Goal: Task Accomplishment & Management: Use online tool/utility

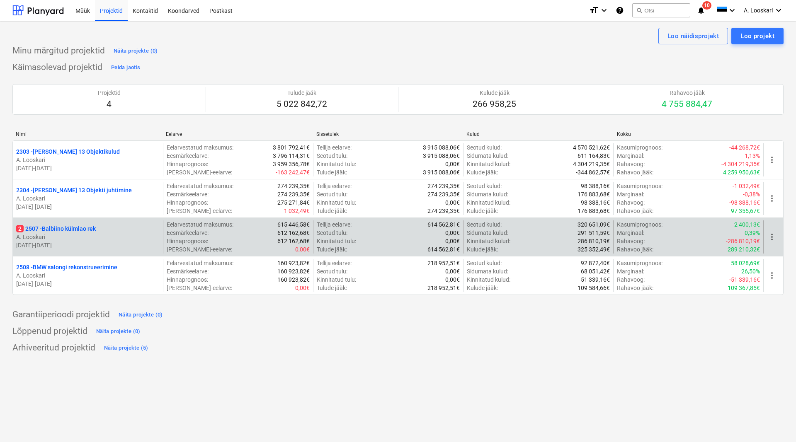
click at [56, 228] on p "2 2507 - Balbiino külmlao rek" at bounding box center [56, 229] width 80 height 8
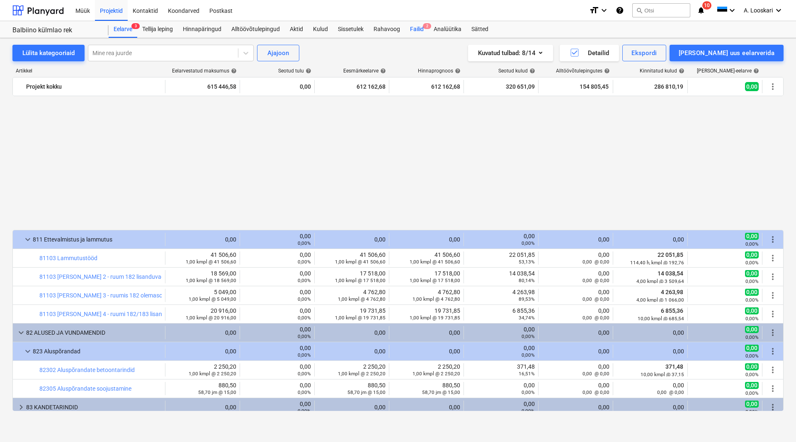
click at [417, 27] on div "Failid 2" at bounding box center [417, 29] width 24 height 17
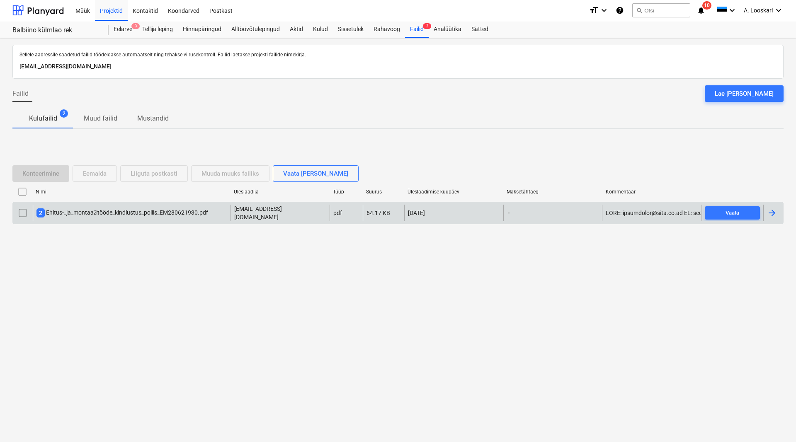
click at [122, 210] on div "2 Ehitus-_ja_montaažitööde_kindlustus_poliis_EM280621930.pdf" at bounding box center [122, 212] width 172 height 9
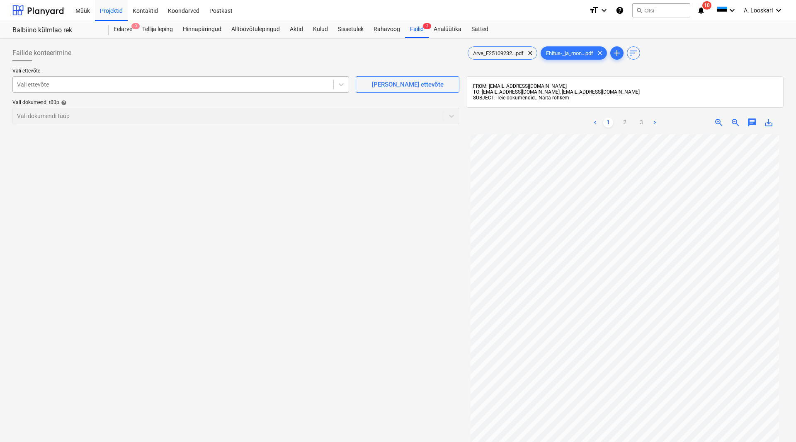
click at [92, 80] on div "Vali ettevõte" at bounding box center [173, 85] width 320 height 12
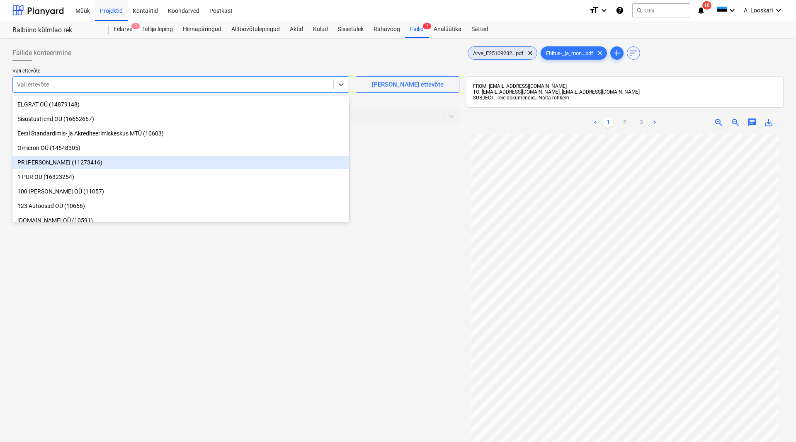
click at [498, 52] on span "Arve_E25109232...pdf" at bounding box center [498, 53] width 61 height 6
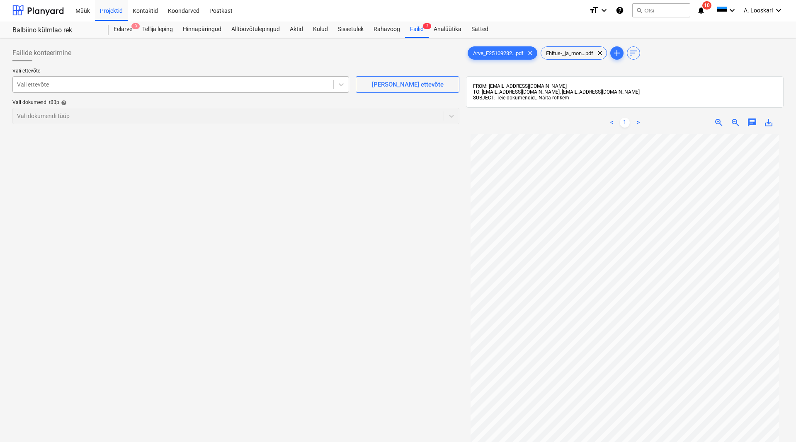
click at [99, 83] on div at bounding box center [173, 84] width 312 height 8
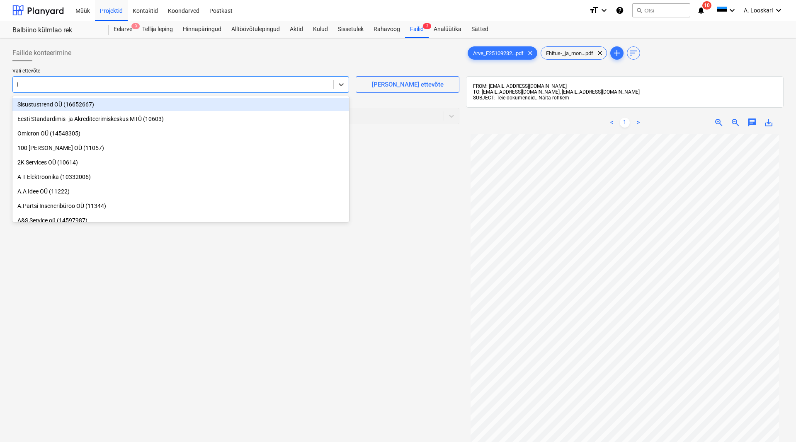
type input "if"
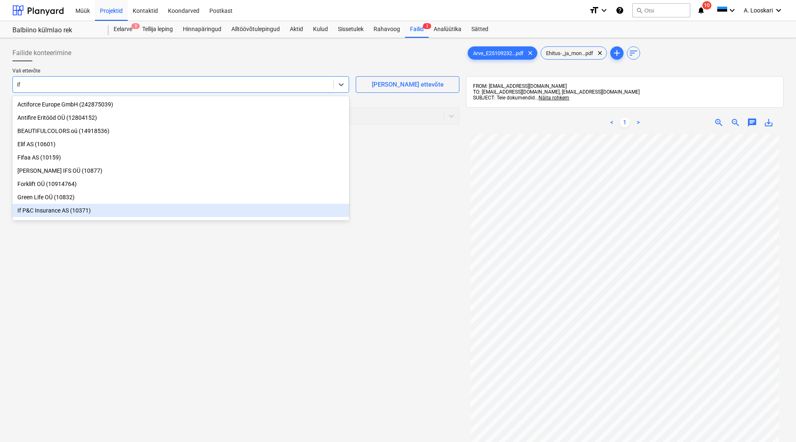
click at [59, 212] on div "If P&C Insurance AS (10371)" at bounding box center [180, 210] width 337 height 13
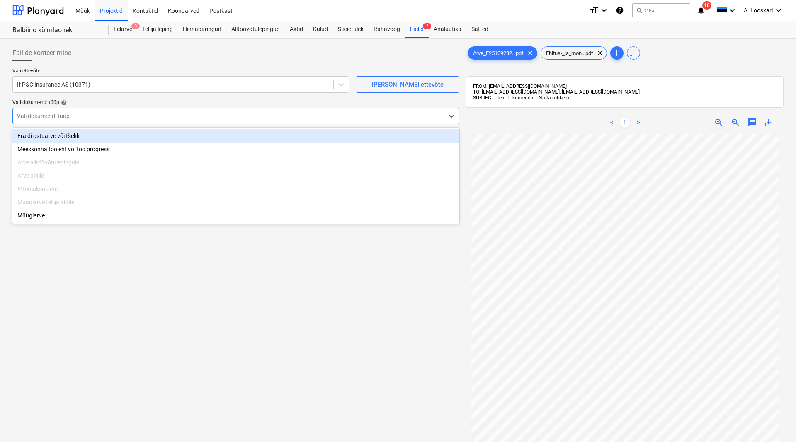
click at [77, 115] on div at bounding box center [228, 116] width 422 height 8
click at [78, 135] on div "Eraldi ostuarve või tšekk" at bounding box center [235, 135] width 447 height 13
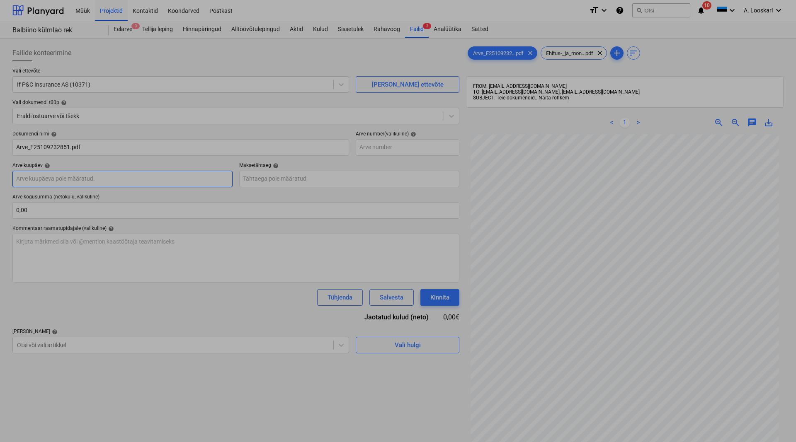
click at [93, 178] on input "text" at bounding box center [122, 179] width 220 height 17
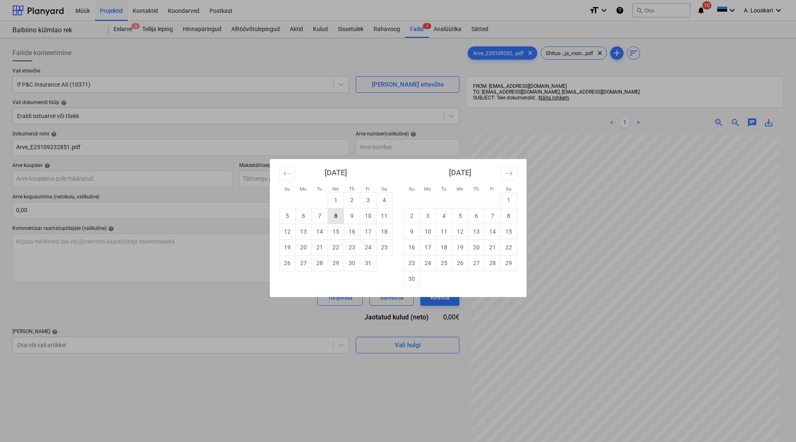
click at [337, 218] on td "8" at bounding box center [335, 216] width 16 height 16
type input "[DATE]"
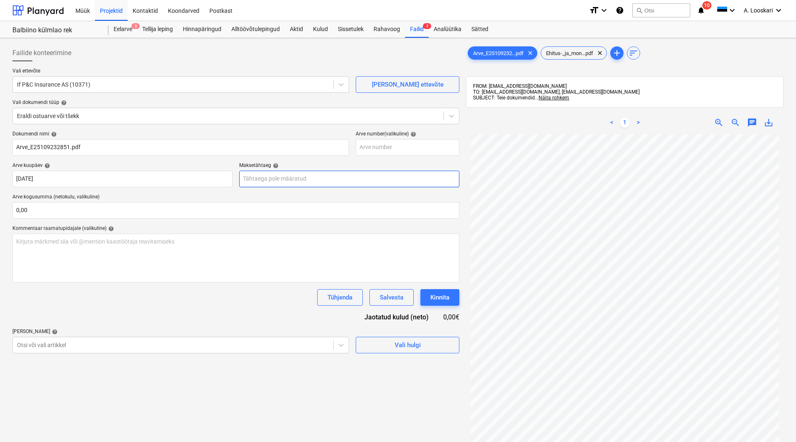
click at [299, 178] on input "text" at bounding box center [349, 179] width 220 height 17
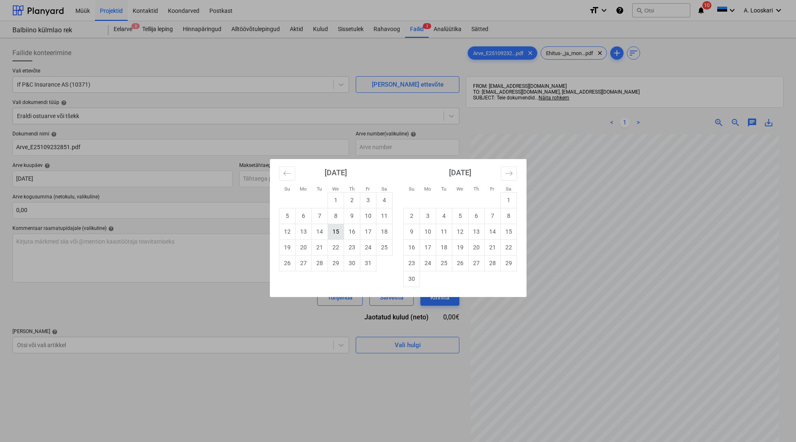
click at [335, 230] on td "15" at bounding box center [335, 232] width 16 height 16
type input "[DATE]"
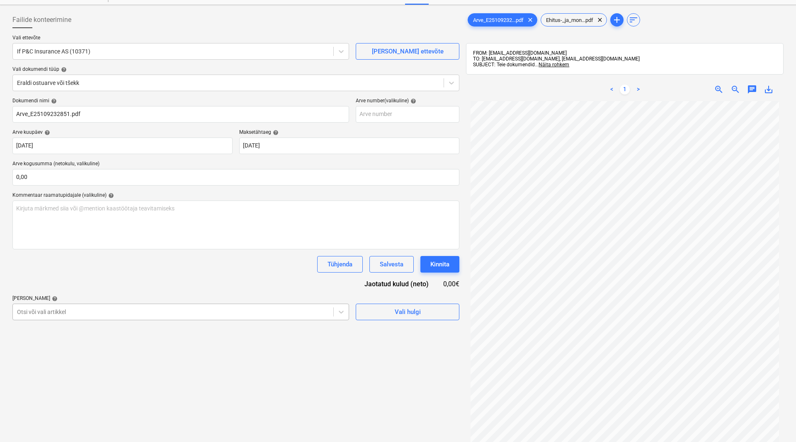
click at [93, 345] on body "Müük Projektid Kontaktid Koondarved Postkast format_size keyboard_arrow_down he…" at bounding box center [398, 188] width 796 height 442
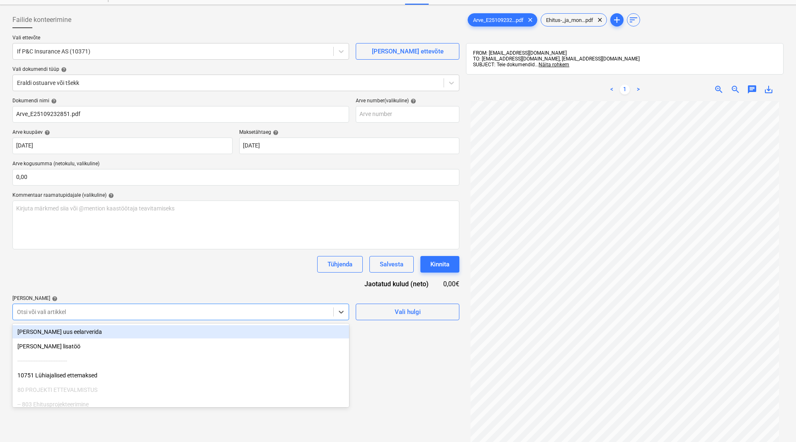
scroll to position [44, 0]
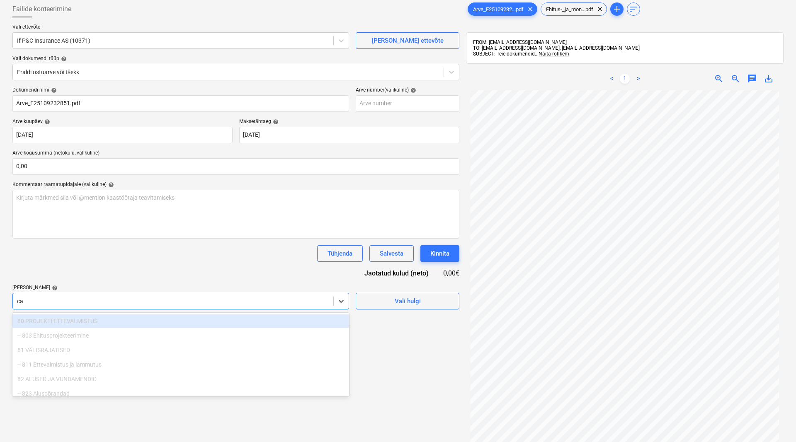
type input "c"
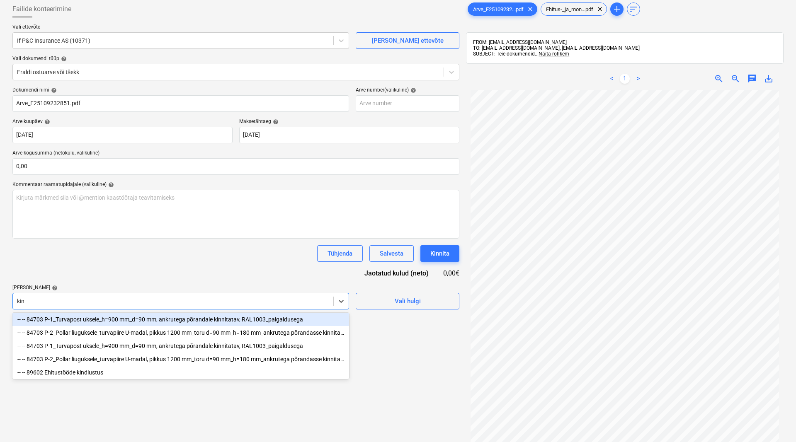
type input "kind"
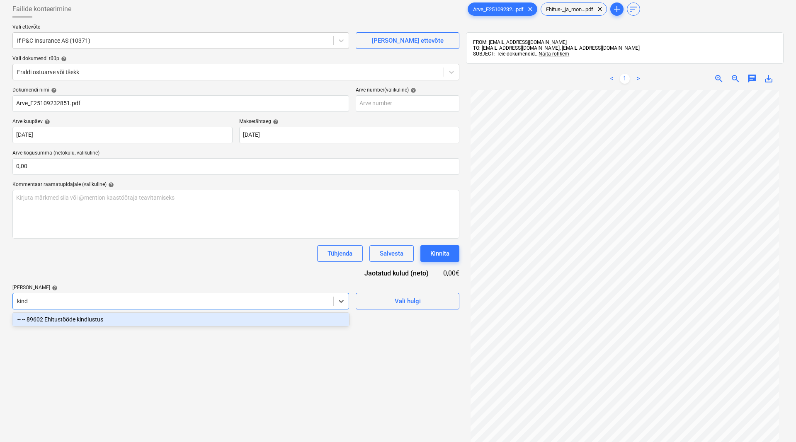
click at [94, 322] on div "-- -- 89602 Ehitustööde kindlustus" at bounding box center [180, 319] width 337 height 13
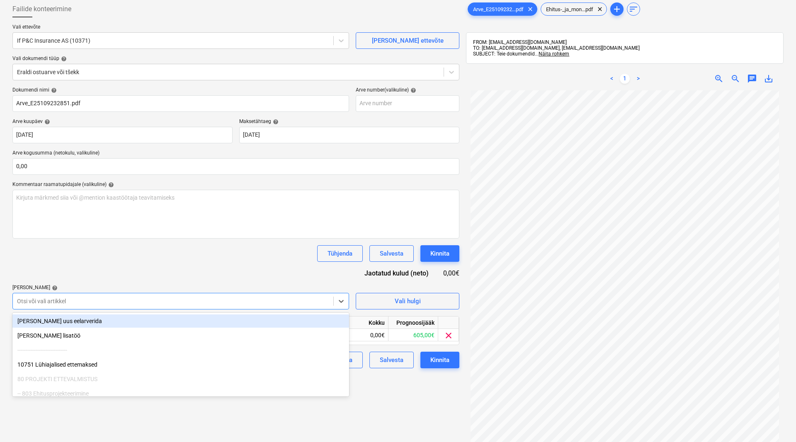
click at [99, 277] on div "Dokumendi nimi help Arve_E25109232851.pdf Arve number (valikuline) help [PERSON…" at bounding box center [235, 227] width 447 height 281
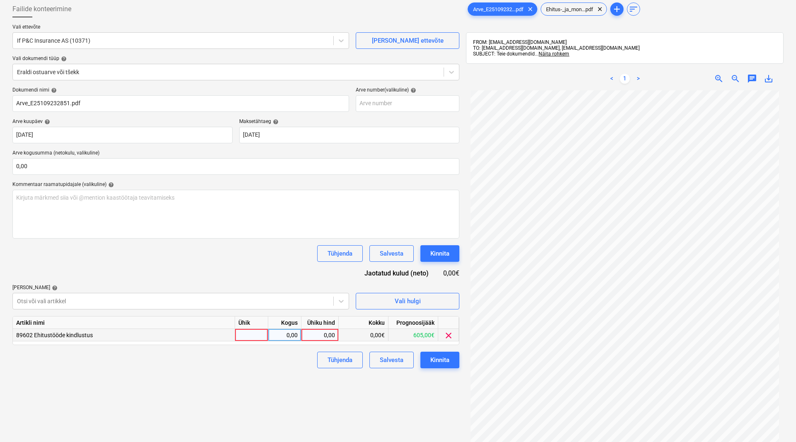
click at [249, 336] on div at bounding box center [251, 335] width 33 height 12
type input "kmpl"
click at [285, 336] on div "0,00" at bounding box center [285, 335] width 26 height 12
type input "1"
click at [322, 335] on div "0,00" at bounding box center [320, 335] width 30 height 12
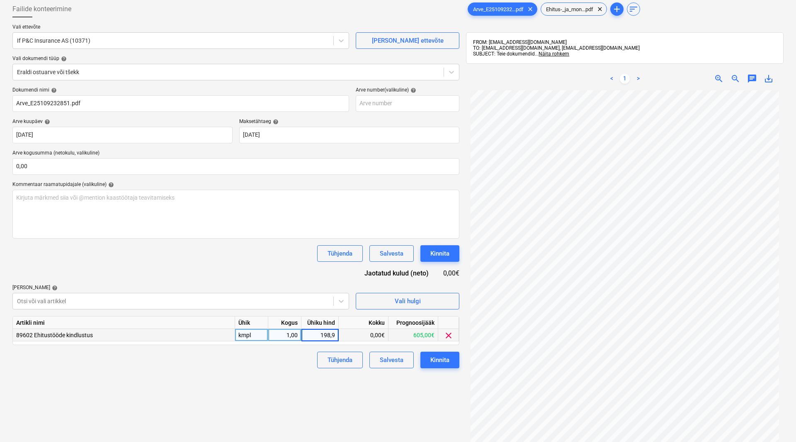
type input "198,99"
click at [294, 397] on div "Failide konteerimine Vali ettevõte If P&C Insurance AS (10371) [PERSON_NAME] uu…" at bounding box center [235, 255] width 453 height 515
click at [445, 359] on div "Kinnita" at bounding box center [439, 360] width 19 height 11
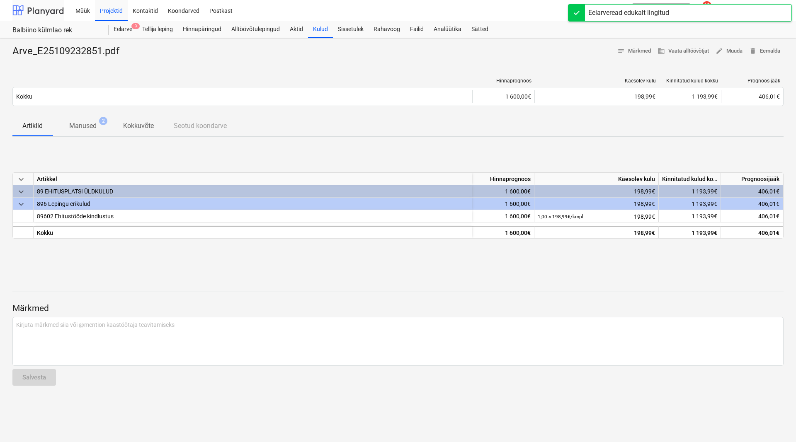
click at [56, 12] on div at bounding box center [37, 10] width 51 height 21
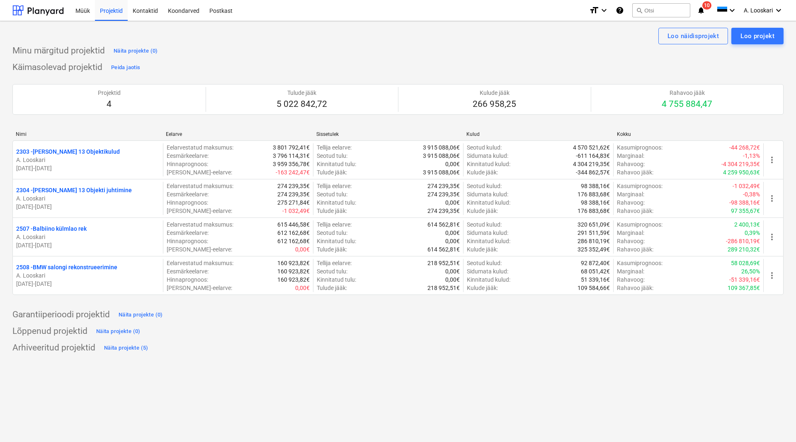
click at [703, 8] on div "Projekti nimekirja ületoomine ebaõnnestus" at bounding box center [650, 9] width 124 height 10
click at [706, 4] on div "Projekti nimekirja ületoomine ebaõnnestus" at bounding box center [650, 9] width 124 height 10
